Goal: Use online tool/utility: Utilize a website feature to perform a specific function

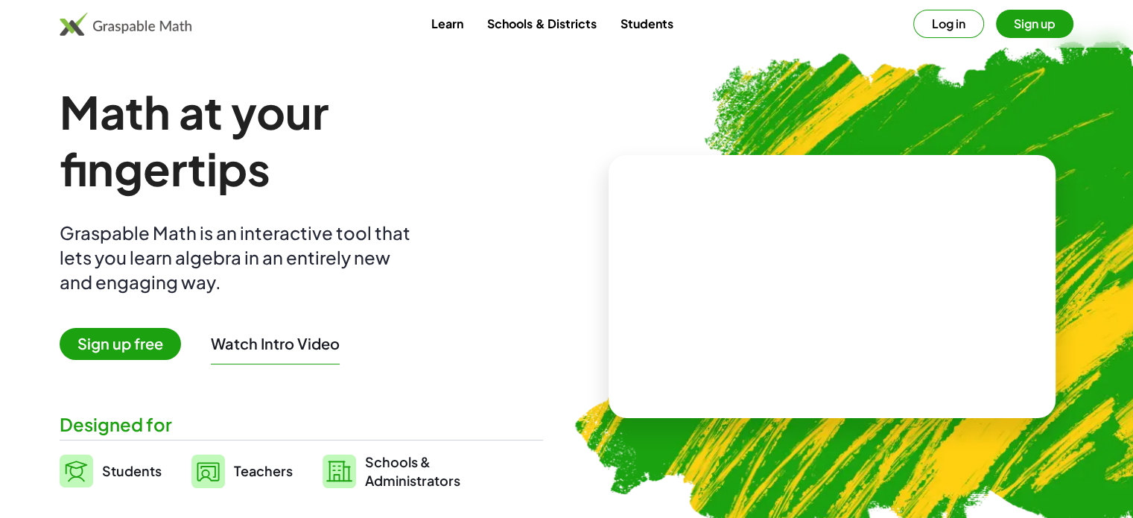
click at [1017, 27] on button "Sign up" at bounding box center [1034, 24] width 77 height 28
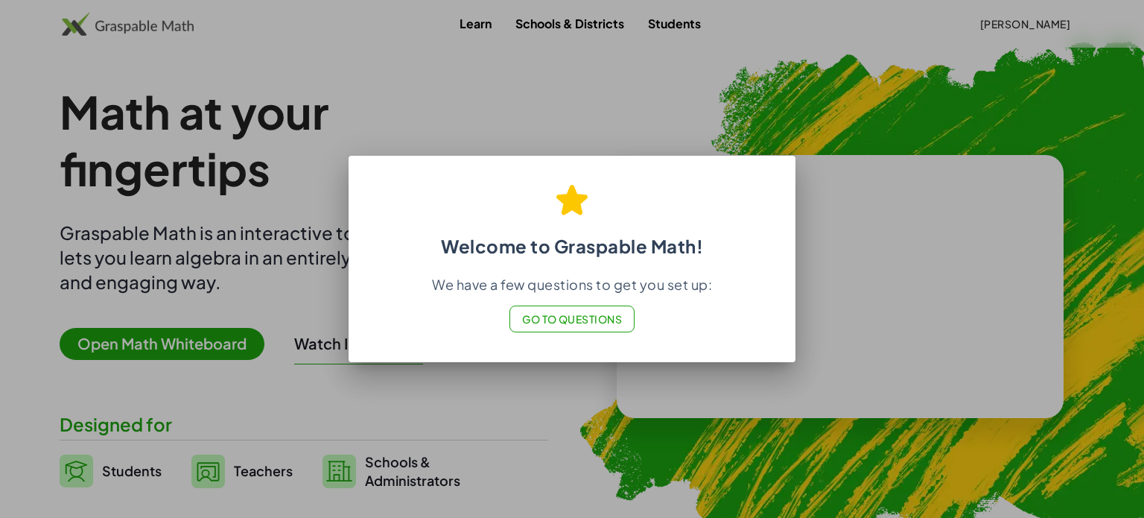
click at [547, 320] on span "Go to Questions" at bounding box center [572, 318] width 101 height 13
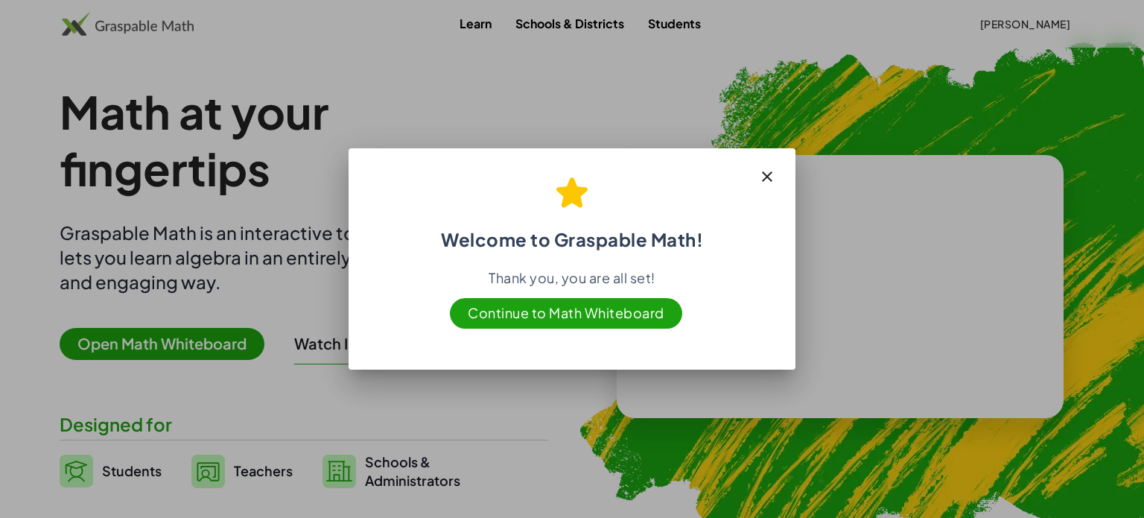
drag, startPoint x: 766, startPoint y: 182, endPoint x: 764, endPoint y: 163, distance: 18.7
click at [766, 181] on icon "button" at bounding box center [767, 177] width 18 height 18
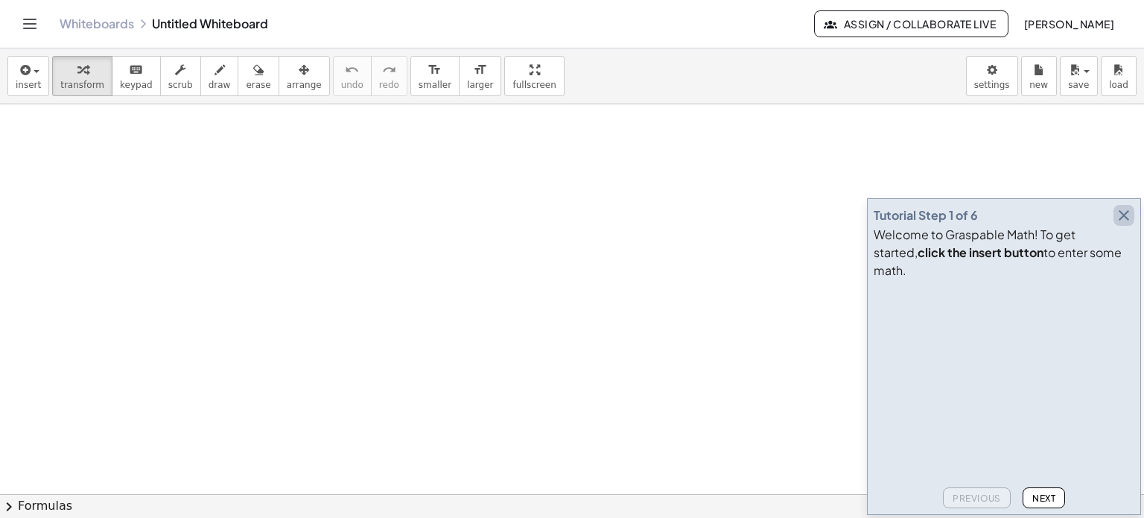
click at [1126, 224] on icon "button" at bounding box center [1124, 215] width 18 height 18
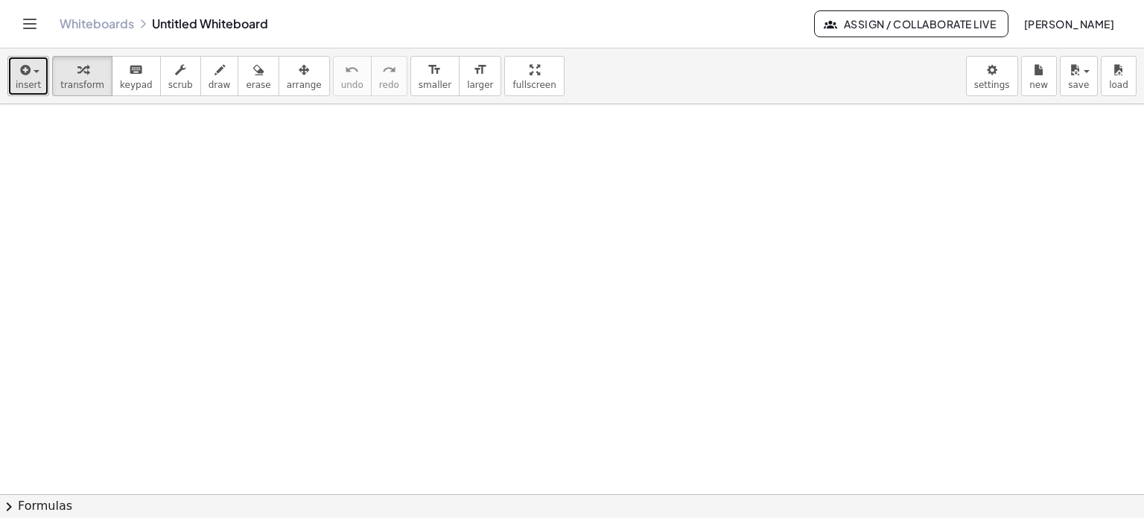
click at [23, 74] on icon "button" at bounding box center [23, 70] width 13 height 18
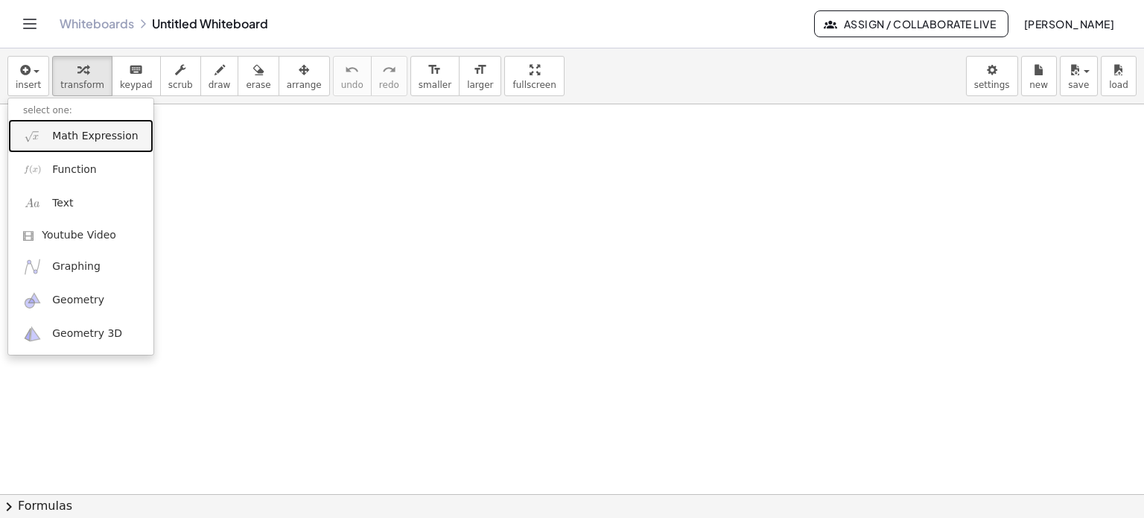
click at [92, 139] on span "Math Expression" at bounding box center [95, 136] width 86 height 15
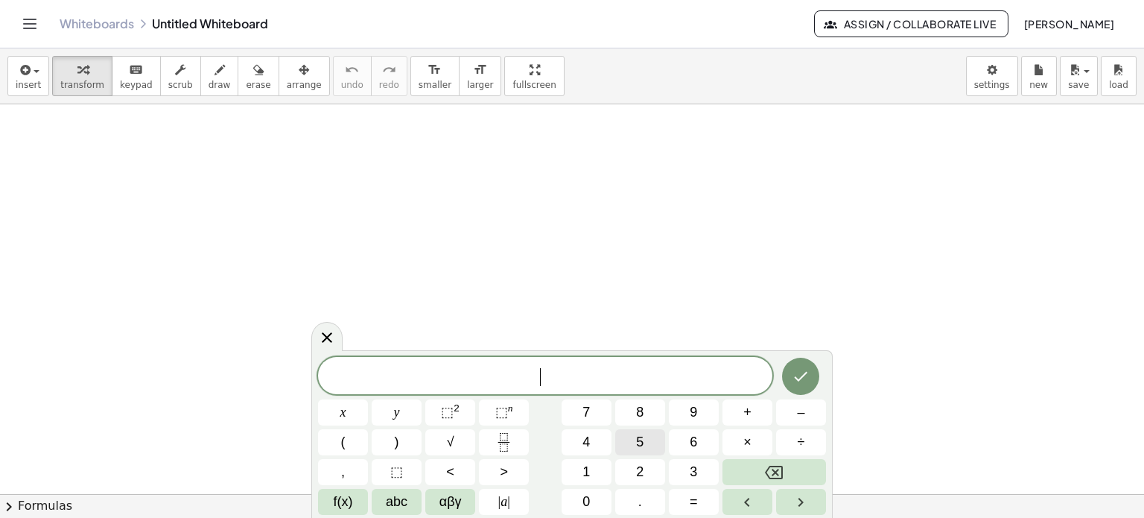
click at [643, 437] on span "5" at bounding box center [639, 442] width 7 height 20
click at [337, 410] on button "x" at bounding box center [343, 412] width 50 height 26
click at [347, 445] on button "(" at bounding box center [343, 442] width 50 height 26
click at [638, 464] on span "2" at bounding box center [639, 472] width 7 height 20
click at [748, 422] on button "+" at bounding box center [747, 412] width 50 height 26
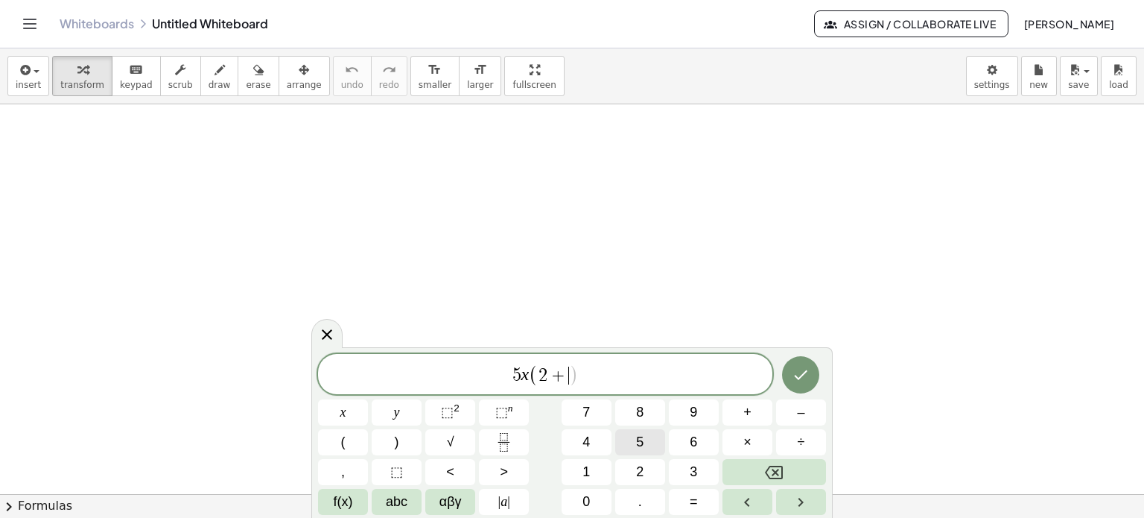
click at [636, 438] on span "5" at bounding box center [639, 442] width 7 height 20
click at [403, 438] on button ")" at bounding box center [397, 442] width 50 height 26
click at [778, 470] on icon "Backspace" at bounding box center [774, 472] width 18 height 18
click at [624, 451] on button "5" at bounding box center [640, 442] width 50 height 26
click at [798, 381] on icon "Done" at bounding box center [801, 375] width 18 height 18
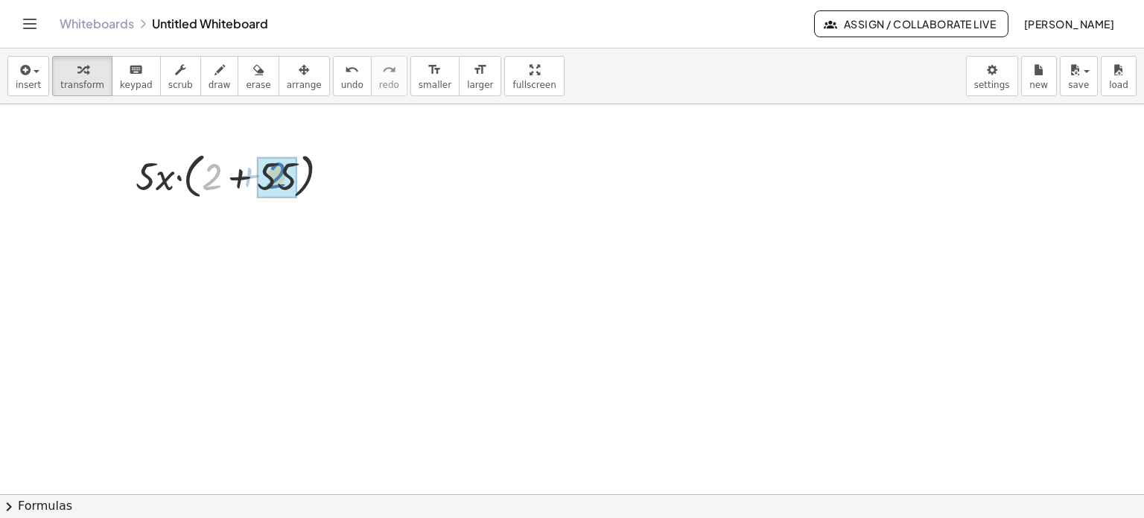
drag, startPoint x: 215, startPoint y: 178, endPoint x: 270, endPoint y: 172, distance: 55.4
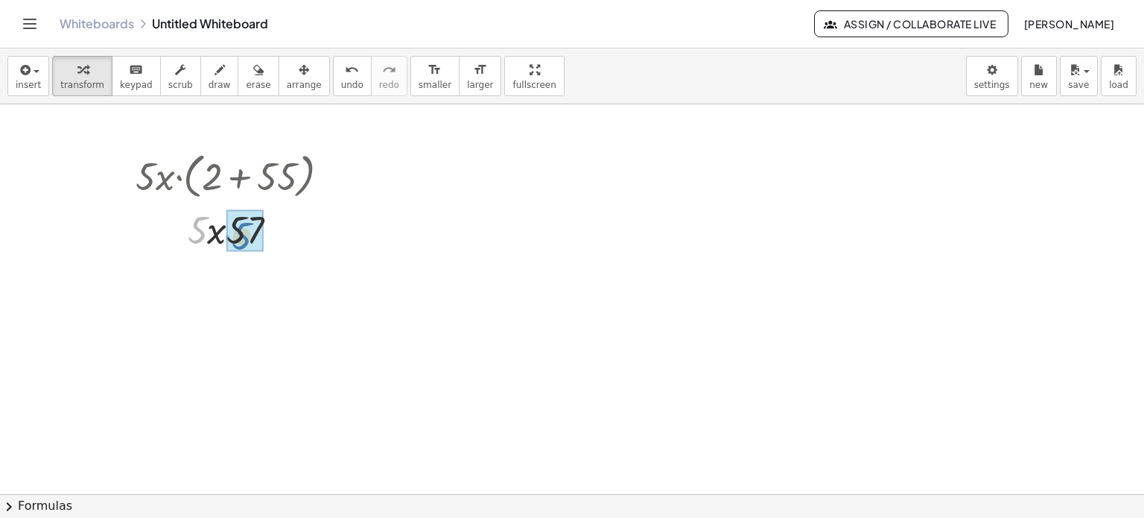
drag, startPoint x: 200, startPoint y: 229, endPoint x: 246, endPoint y: 233, distance: 46.3
drag, startPoint x: 192, startPoint y: 282, endPoint x: 274, endPoint y: 279, distance: 82.0
click at [274, 279] on div at bounding box center [238, 278] width 221 height 51
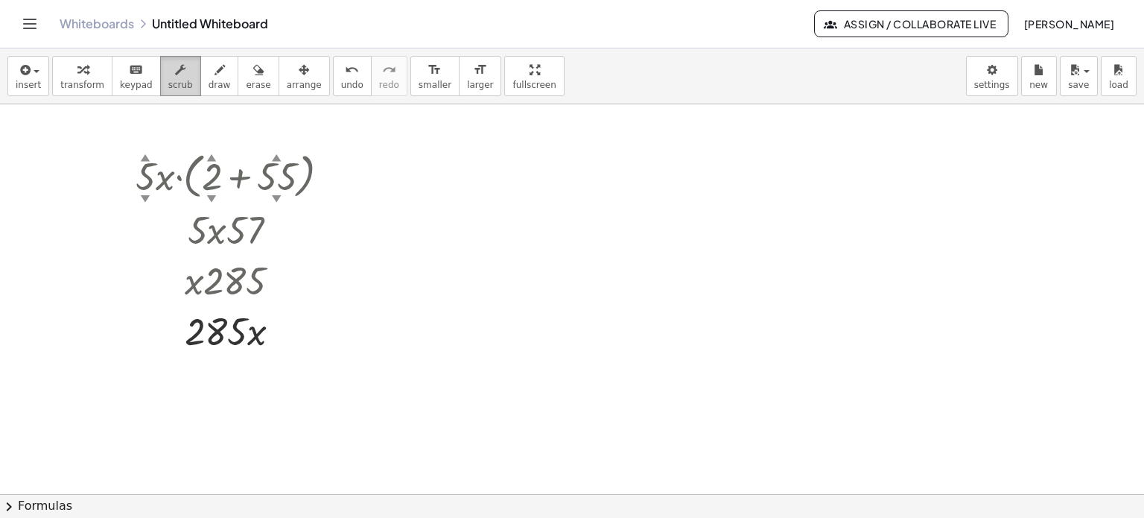
click at [172, 77] on button "scrub" at bounding box center [180, 76] width 41 height 40
click at [212, 158] on div "▲" at bounding box center [212, 156] width 10 height 13
click at [246, 70] on div "button" at bounding box center [258, 69] width 25 height 18
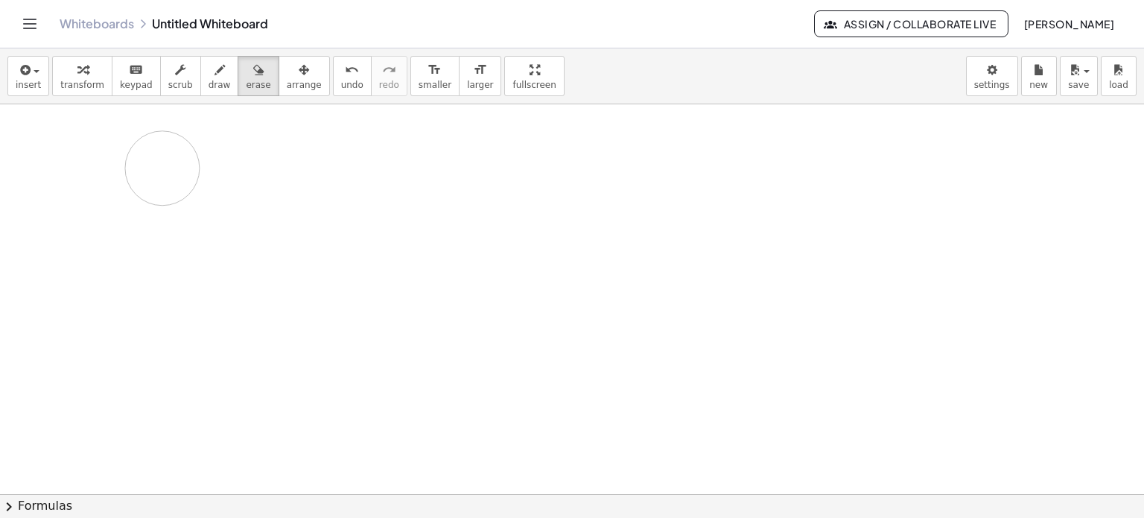
drag, startPoint x: 219, startPoint y: 168, endPoint x: 180, endPoint y: 196, distance: 48.0
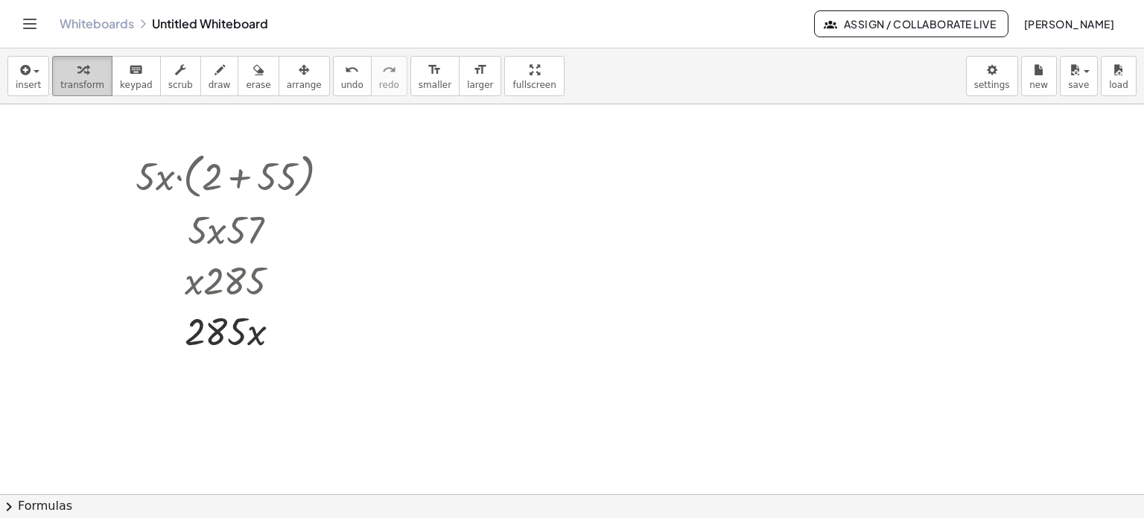
click at [95, 81] on button "transform" at bounding box center [82, 76] width 60 height 40
drag, startPoint x: 91, startPoint y: 75, endPoint x: 209, endPoint y: 160, distance: 145.1
click at [209, 160] on div "insert select one: Math Expression Function Text Youtube Video Graphing Geometr…" at bounding box center [572, 282] width 1144 height 469
click at [336, 180] on div at bounding box center [334, 176] width 16 height 16
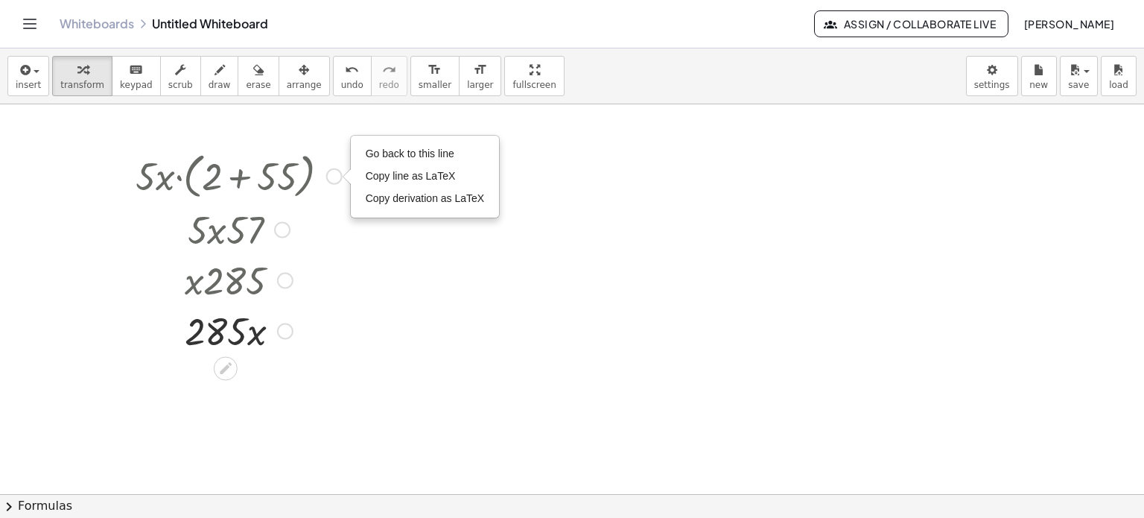
click at [333, 177] on div "Go back to this line Copy line as LaTeX Copy derivation as LaTeX" at bounding box center [334, 176] width 16 height 16
drag, startPoint x: 66, startPoint y: 72, endPoint x: 164, endPoint y: 110, distance: 105.7
click at [299, 172] on div "insert select one: Math Expression Function Text Youtube Video Graphing Geometr…" at bounding box center [572, 282] width 1144 height 469
drag, startPoint x: 83, startPoint y: 74, endPoint x: 310, endPoint y: 164, distance: 243.4
click at [310, 164] on div "insert select one: Math Expression Function Text Youtube Video Graphing Geometr…" at bounding box center [572, 282] width 1144 height 469
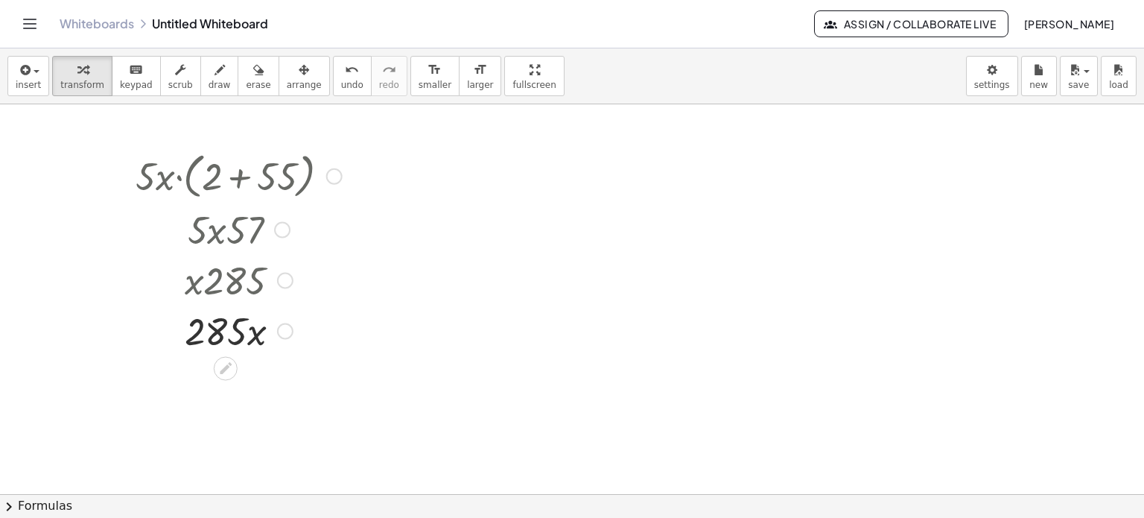
click at [339, 180] on div "Go back to this line Copy line as LaTeX Copy derivation as LaTeX" at bounding box center [334, 176] width 16 height 16
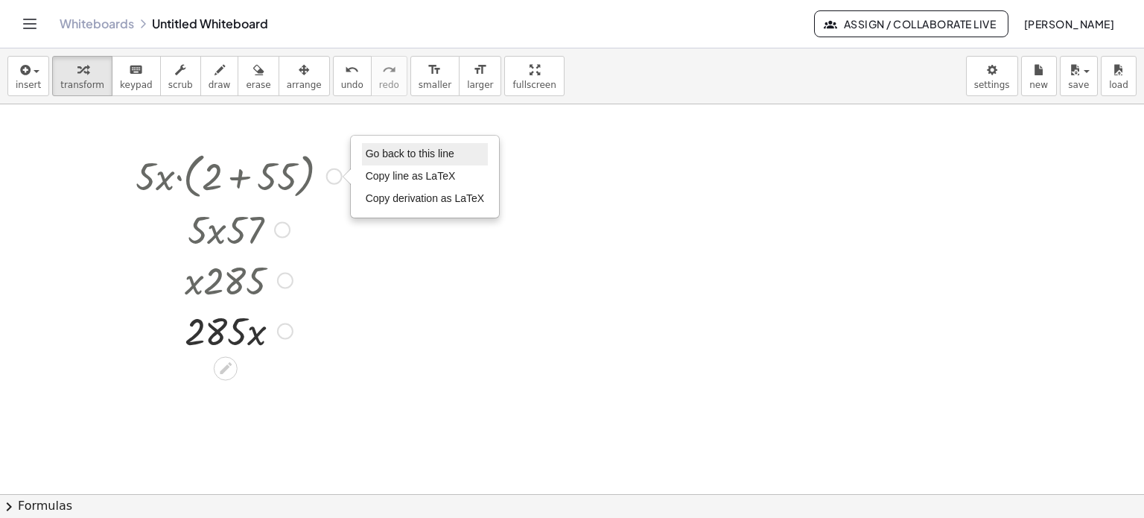
click at [404, 153] on span "Go back to this line" at bounding box center [410, 153] width 89 height 12
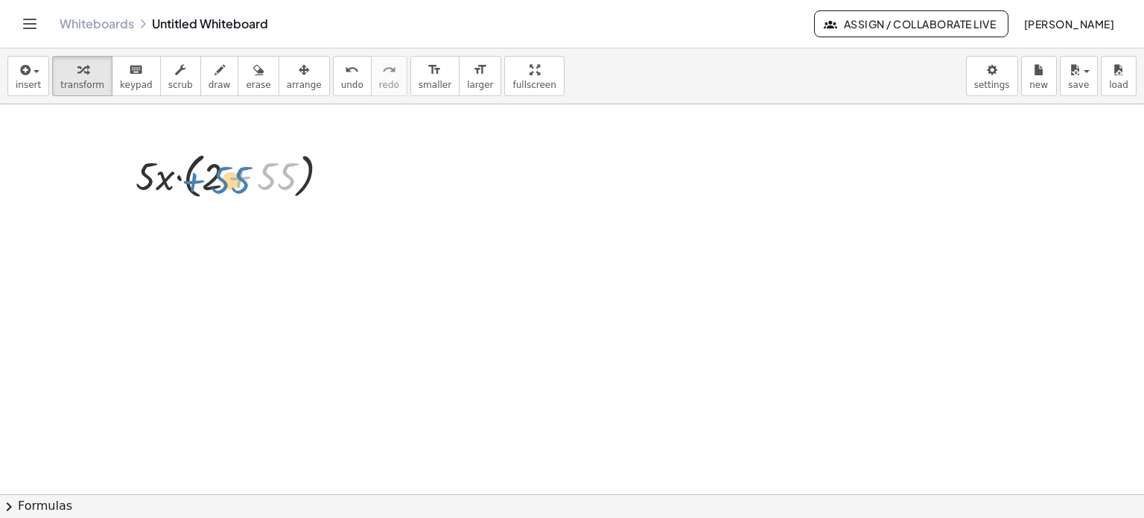
drag, startPoint x: 293, startPoint y: 189, endPoint x: 249, endPoint y: 190, distance: 44.7
click at [249, 190] on div at bounding box center [238, 175] width 221 height 57
drag, startPoint x: 215, startPoint y: 177, endPoint x: 232, endPoint y: 179, distance: 18.0
click at [232, 179] on div at bounding box center [238, 175] width 221 height 57
drag, startPoint x: 244, startPoint y: 176, endPoint x: 188, endPoint y: 174, distance: 56.6
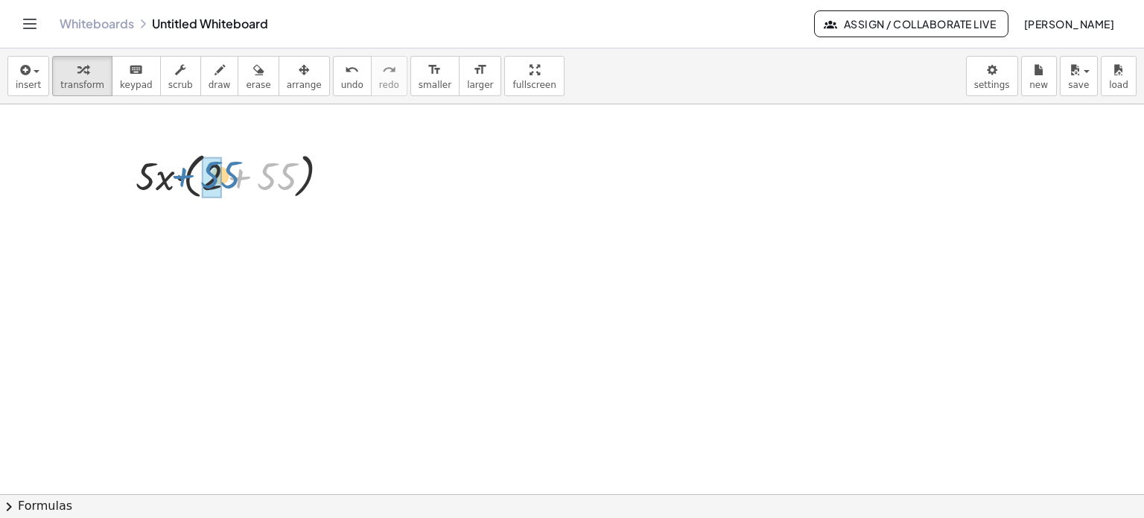
click at [188, 174] on div at bounding box center [238, 175] width 221 height 57
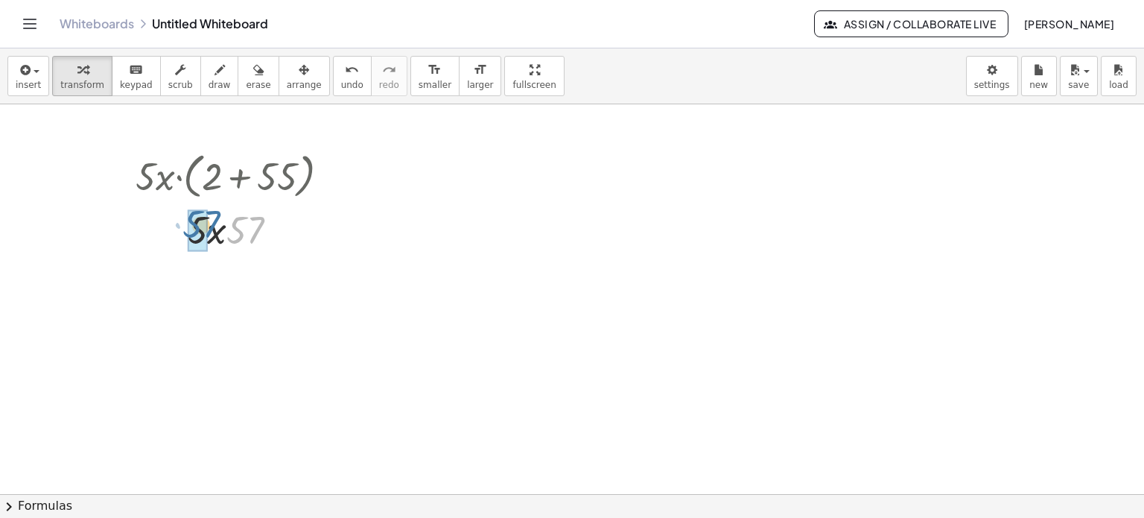
drag, startPoint x: 238, startPoint y: 234, endPoint x: 194, endPoint y: 229, distance: 44.2
